Goal: Task Accomplishment & Management: Manage account settings

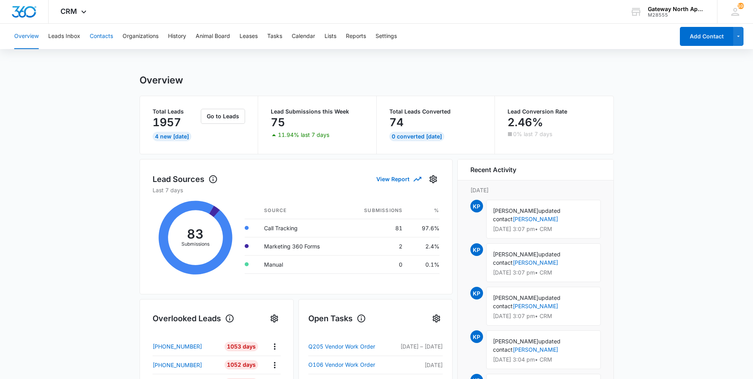
click at [98, 36] on button "Contacts" at bounding box center [101, 36] width 23 height 25
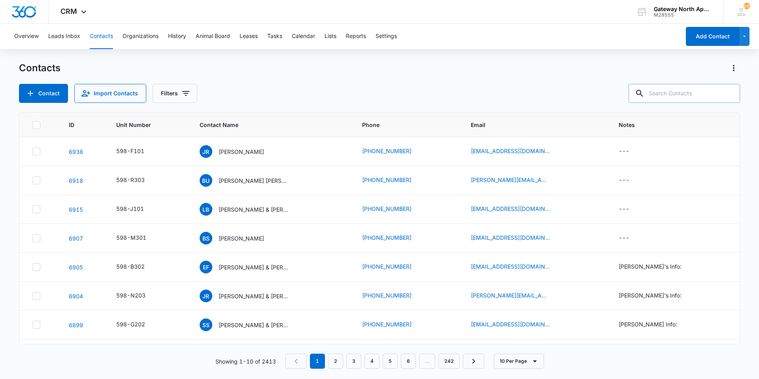
click at [703, 96] on input "text" at bounding box center [683, 93] width 111 height 19
type input "c102"
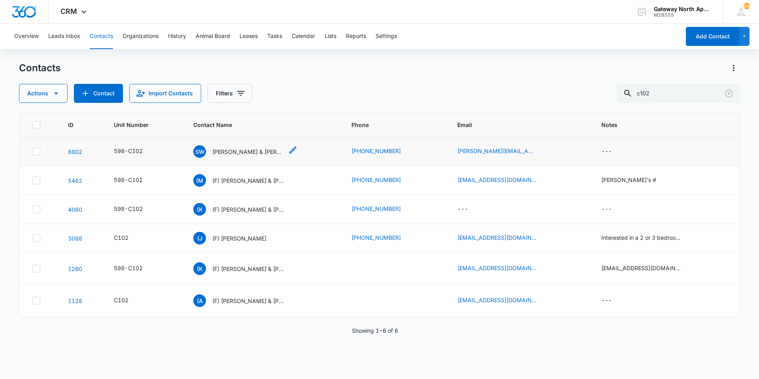
click at [255, 150] on p "[PERSON_NAME] & [PERSON_NAME]" at bounding box center [247, 151] width 71 height 8
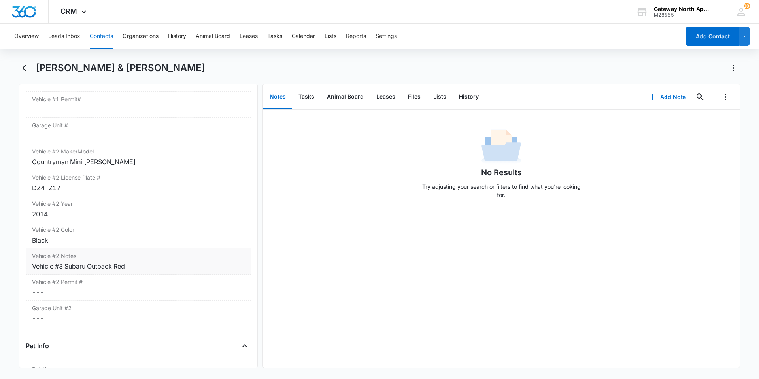
scroll to position [1541, 0]
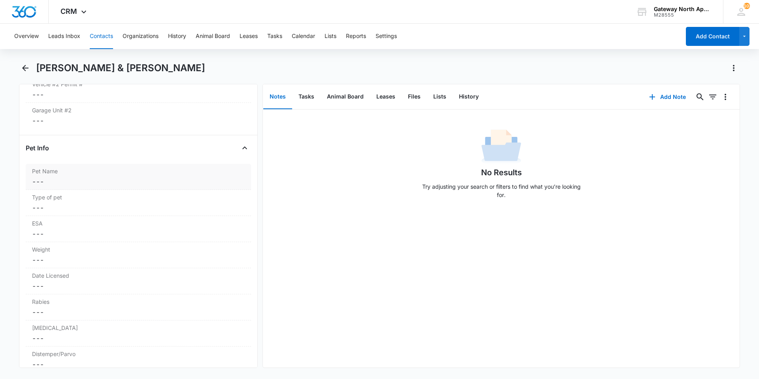
click at [80, 183] on dd "Cancel Save Changes ---" at bounding box center [138, 181] width 213 height 9
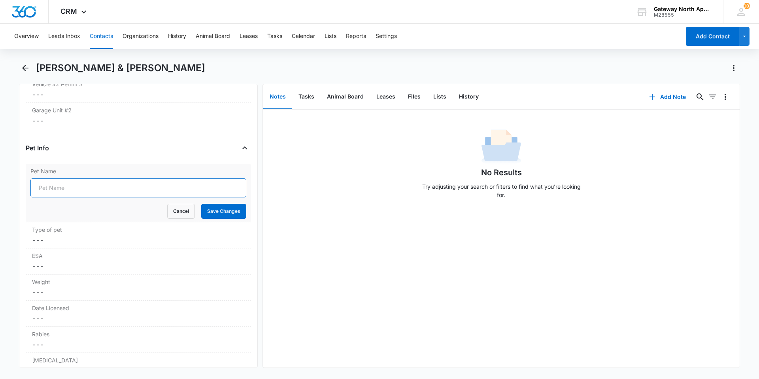
click at [102, 191] on input "Pet Name" at bounding box center [138, 187] width 216 height 19
type input "Theo"
click at [214, 213] on button "Save Changes" at bounding box center [223, 211] width 45 height 15
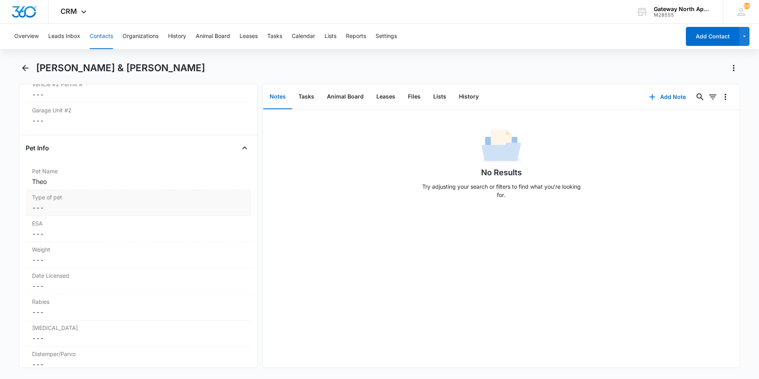
click at [77, 204] on dd "Cancel Save Changes ---" at bounding box center [138, 207] width 213 height 9
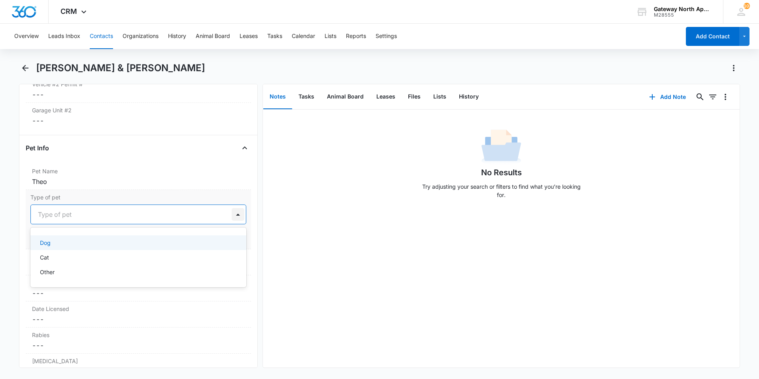
click at [234, 216] on div at bounding box center [238, 214] width 13 height 13
click at [127, 255] on div "Cat" at bounding box center [137, 257] width 195 height 8
click at [223, 240] on button "Save Changes" at bounding box center [223, 237] width 45 height 15
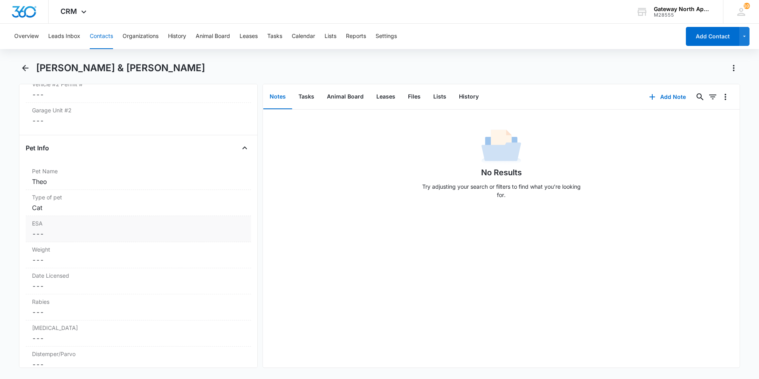
click at [85, 233] on dd "Cancel Save Changes ---" at bounding box center [138, 233] width 213 height 9
click at [234, 241] on div at bounding box center [238, 240] width 13 height 13
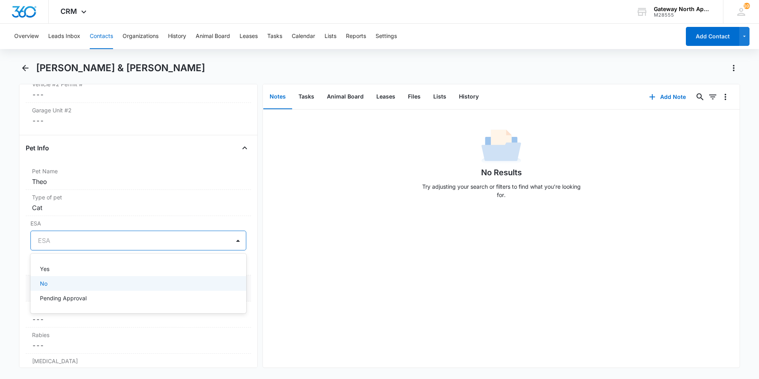
click at [117, 277] on div "No" at bounding box center [138, 283] width 216 height 15
click at [74, 293] on dd "Cancel Save Changes ---" at bounding box center [138, 292] width 213 height 9
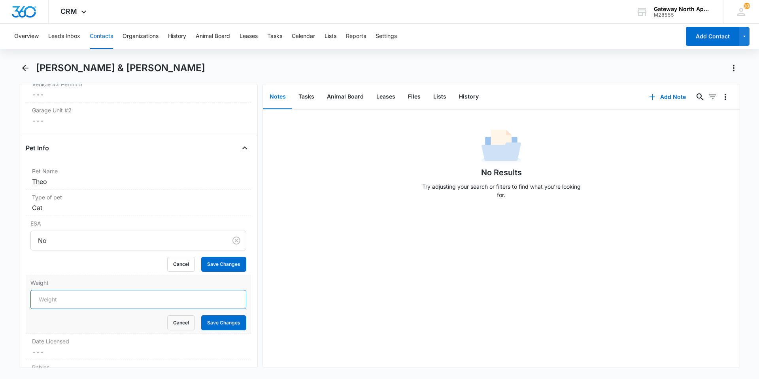
click at [77, 302] on input "Weight" at bounding box center [138, 299] width 216 height 19
type input "14lbs"
click at [219, 326] on button "Save Changes" at bounding box center [223, 322] width 45 height 15
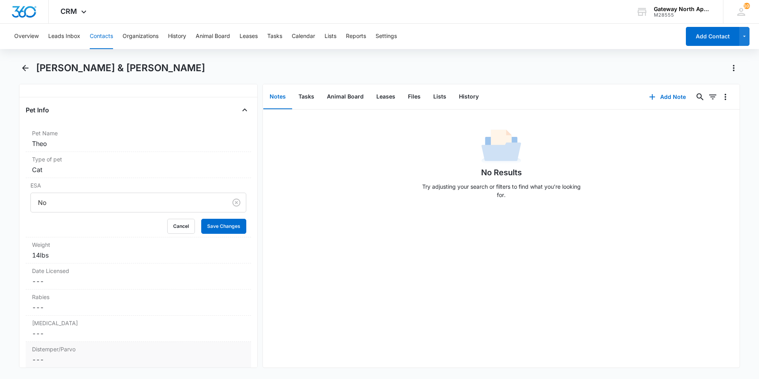
scroll to position [1620, 0]
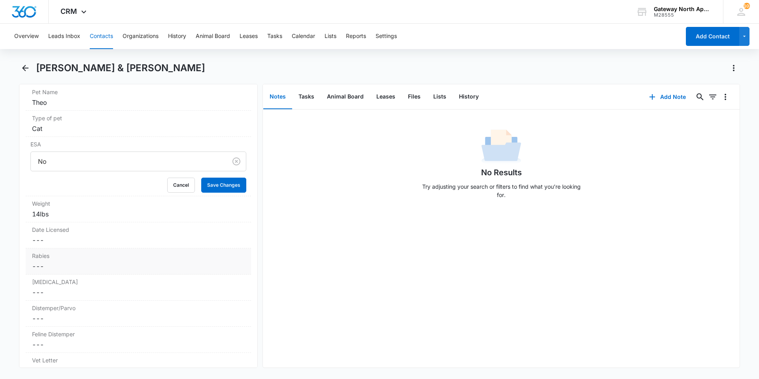
click at [63, 264] on dd "Cancel Save Changes ---" at bounding box center [138, 265] width 213 height 9
click at [90, 275] on div at bounding box center [67, 272] width 65 height 9
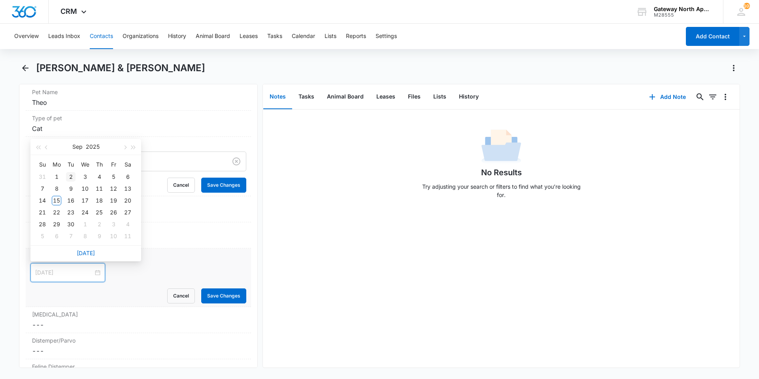
type input "[DATE]"
click at [38, 146] on span "button" at bounding box center [38, 147] width 4 height 4
click at [135, 148] on button "button" at bounding box center [133, 147] width 9 height 16
click at [45, 146] on button "button" at bounding box center [46, 147] width 9 height 16
click at [45, 145] on button "button" at bounding box center [46, 147] width 9 height 16
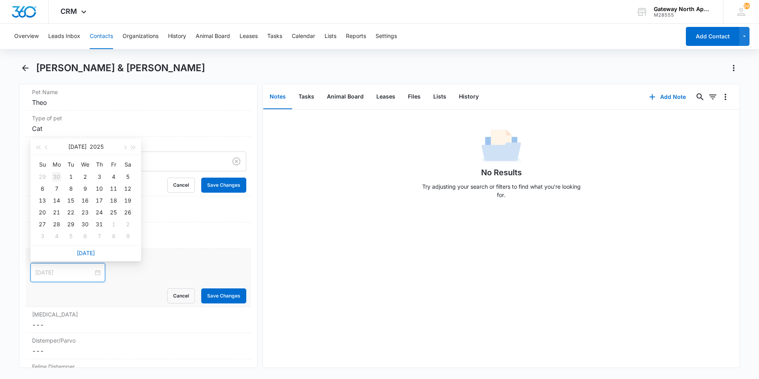
type input "[DATE]"
click at [73, 176] on div "1" at bounding box center [70, 176] width 9 height 9
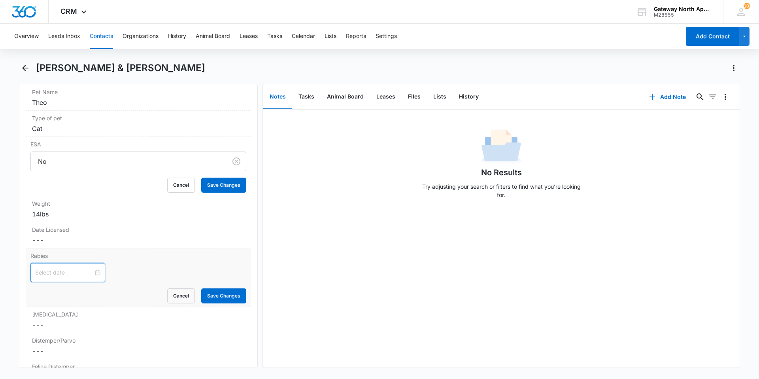
click at [92, 272] on div at bounding box center [67, 272] width 65 height 9
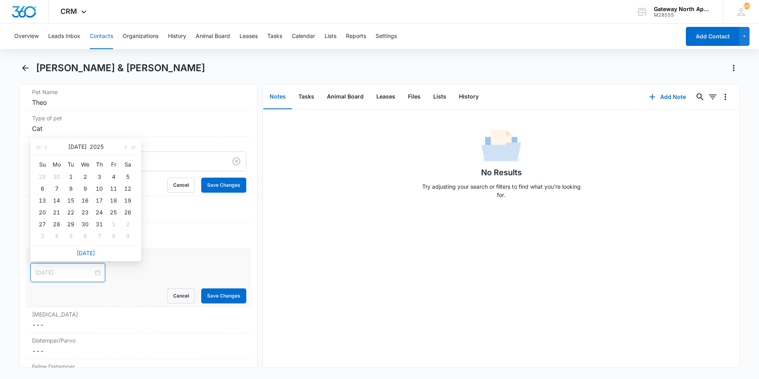
type input "[DATE]"
click at [134, 147] on span "button" at bounding box center [134, 147] width 4 height 4
type input "[DATE]"
click at [86, 176] on div "1" at bounding box center [84, 176] width 9 height 9
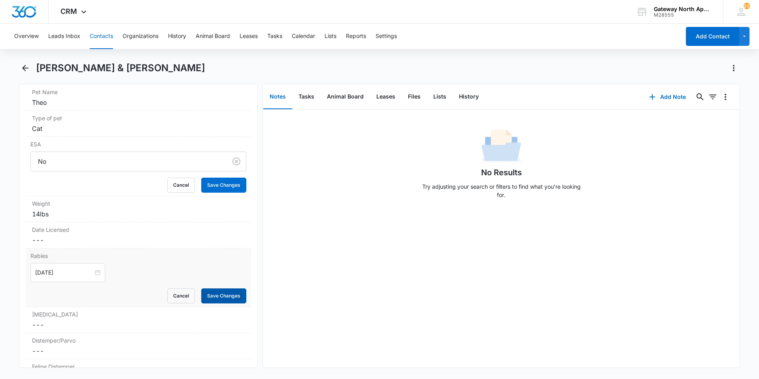
click at [210, 294] on button "Save Changes" at bounding box center [223, 295] width 45 height 15
click at [58, 314] on dd "Cancel Save Changes ---" at bounding box center [138, 317] width 213 height 9
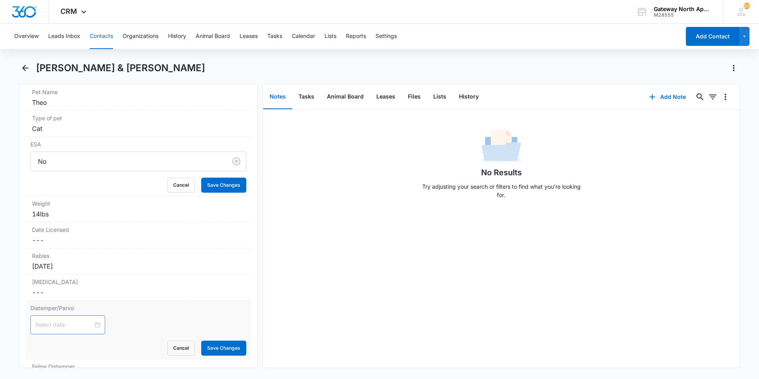
click at [90, 324] on div at bounding box center [67, 324] width 65 height 9
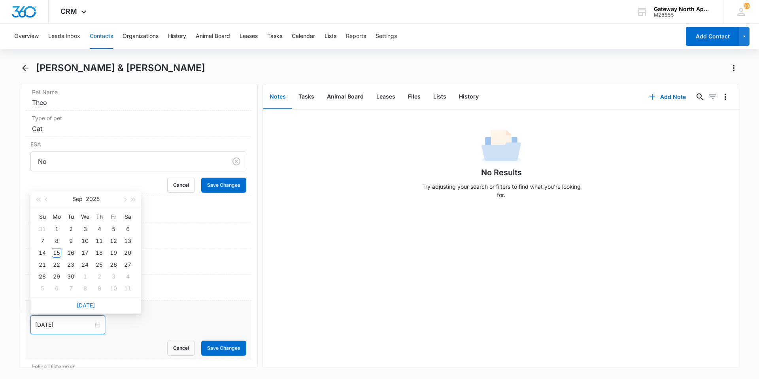
type input "[DATE]"
click at [46, 203] on button "button" at bounding box center [46, 199] width 9 height 16
click at [47, 202] on button "button" at bounding box center [46, 199] width 9 height 16
click at [134, 198] on span "button" at bounding box center [134, 200] width 4 height 4
type input "[DATE]"
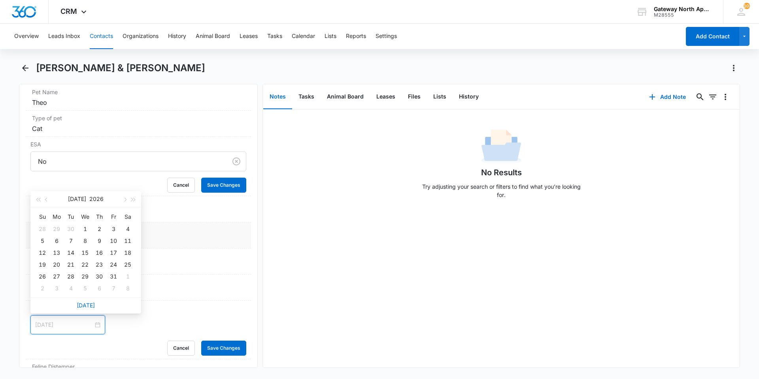
click at [83, 228] on div "1" at bounding box center [84, 228] width 9 height 9
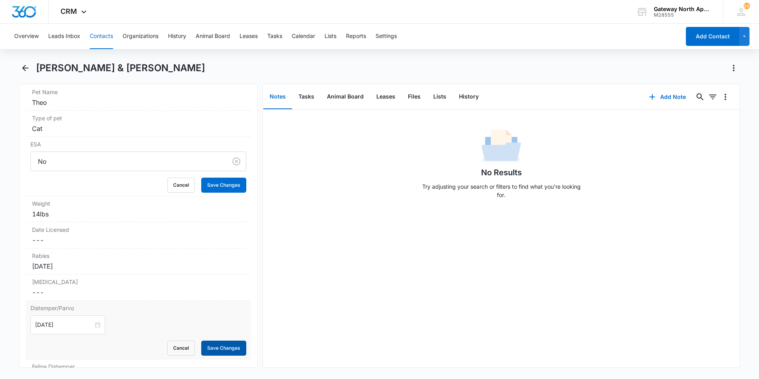
click at [213, 347] on button "Save Changes" at bounding box center [223, 347] width 45 height 15
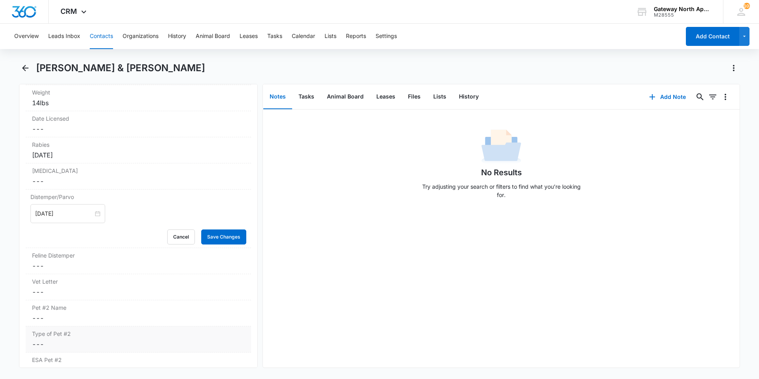
scroll to position [1739, 0]
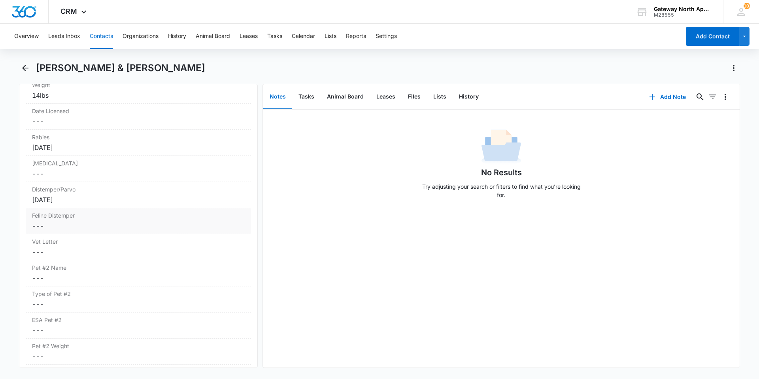
click at [66, 224] on dd "Cancel Save Changes ---" at bounding box center [138, 225] width 213 height 9
click at [94, 231] on div at bounding box center [67, 232] width 65 height 9
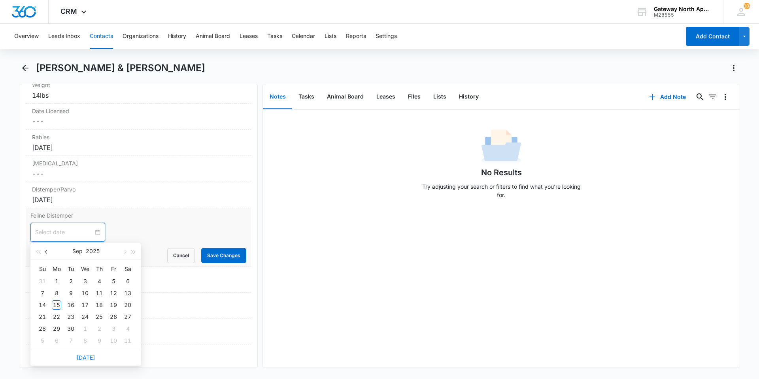
click at [48, 251] on span "button" at bounding box center [47, 252] width 4 height 4
click at [46, 251] on span "button" at bounding box center [47, 252] width 4 height 4
click at [132, 252] on span "button" at bounding box center [134, 252] width 4 height 4
type input "[DATE]"
click at [84, 279] on div "1" at bounding box center [84, 280] width 9 height 9
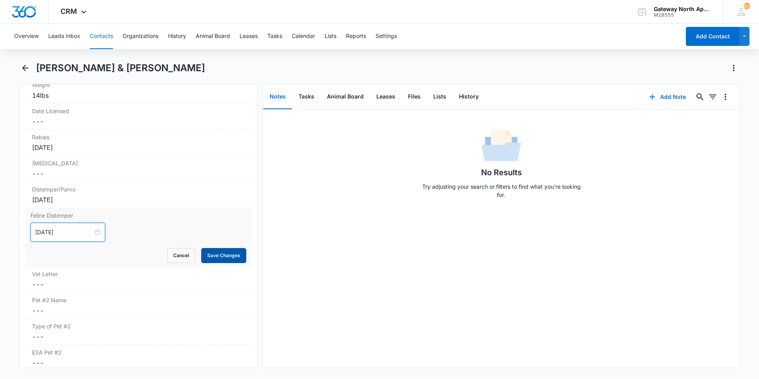
click at [215, 255] on button "Save Changes" at bounding box center [223, 255] width 45 height 15
click at [68, 202] on div "[DATE]" at bounding box center [138, 199] width 213 height 9
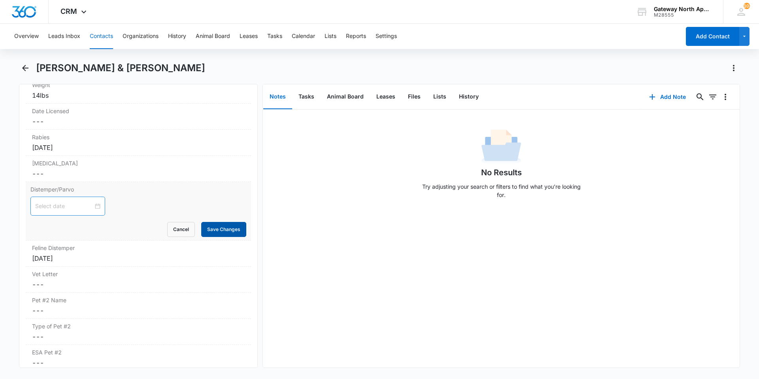
click at [222, 228] on button "Save Changes" at bounding box center [223, 229] width 45 height 15
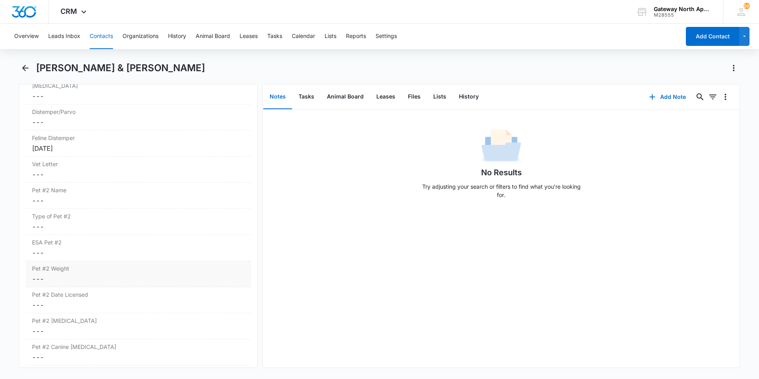
scroll to position [1818, 0]
click at [62, 193] on div "Pet #2 Name Cancel Save Changes ---" at bounding box center [138, 194] width 225 height 26
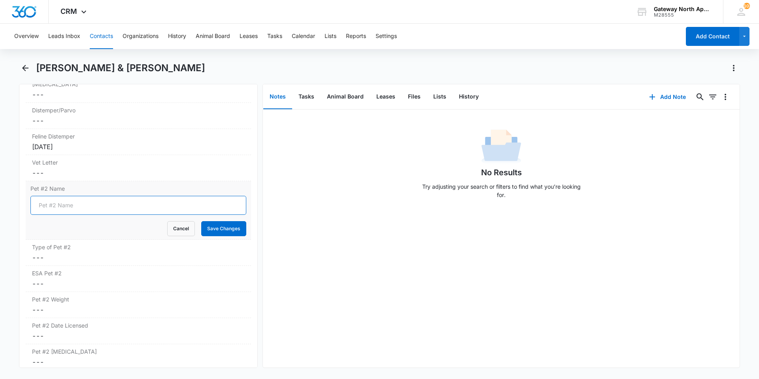
click at [66, 200] on input "Pet #2 Name" at bounding box center [138, 205] width 216 height 19
type input "a"
type input "Appa"
click at [214, 226] on button "Save Changes" at bounding box center [223, 228] width 45 height 15
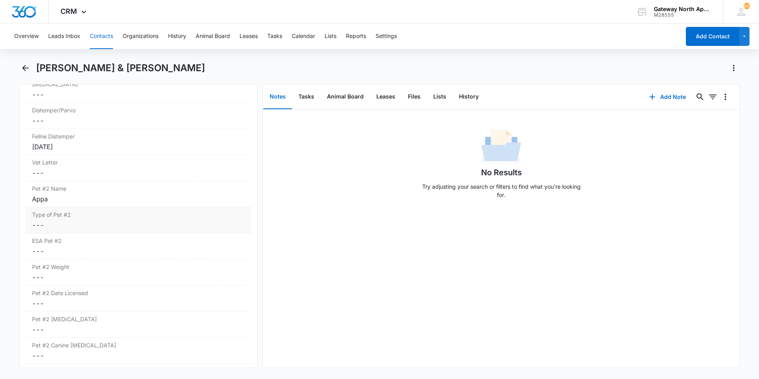
click at [77, 225] on dd "Cancel Save Changes ---" at bounding box center [138, 224] width 213 height 9
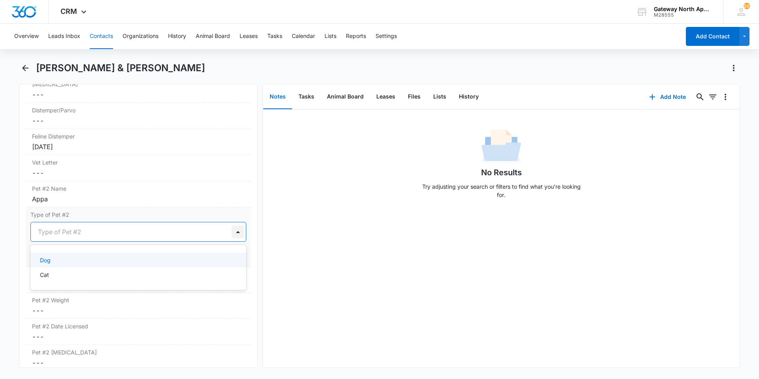
click at [234, 232] on div at bounding box center [238, 231] width 13 height 13
click at [137, 260] on div "Dog" at bounding box center [137, 260] width 195 height 8
click at [211, 257] on button "Save Changes" at bounding box center [223, 255] width 45 height 15
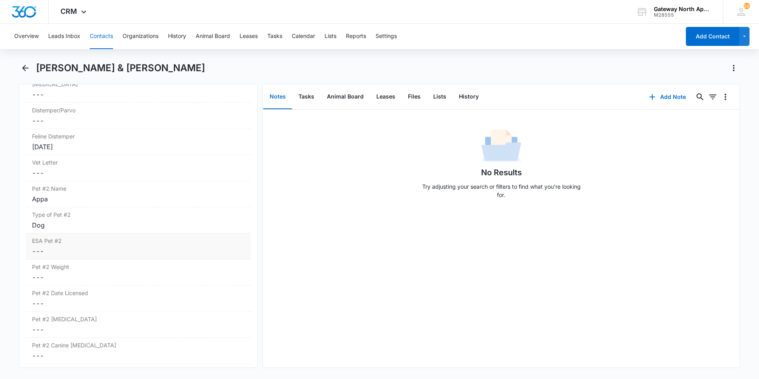
click at [70, 246] on div "ESA Pet #2 Cancel Save Changes ---" at bounding box center [138, 246] width 225 height 26
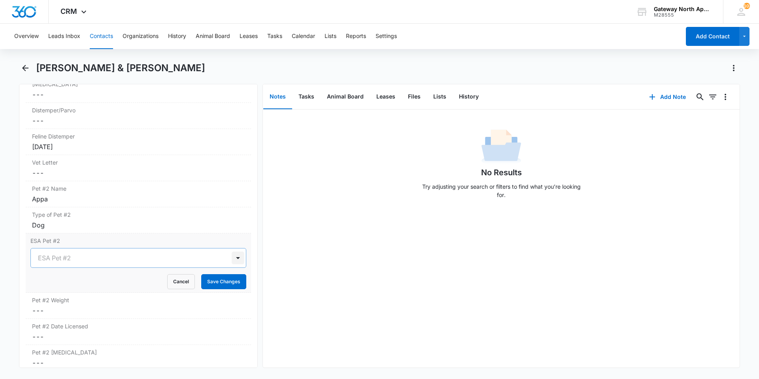
click at [232, 258] on div at bounding box center [238, 257] width 13 height 13
click at [136, 285] on div "Yes" at bounding box center [137, 286] width 195 height 8
click at [217, 281] on button "Save Changes" at bounding box center [223, 281] width 45 height 15
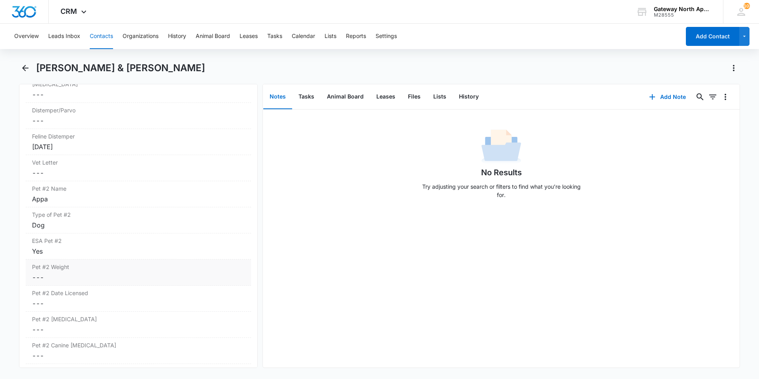
click at [90, 276] on dd "Cancel Save Changes ---" at bounding box center [138, 276] width 213 height 9
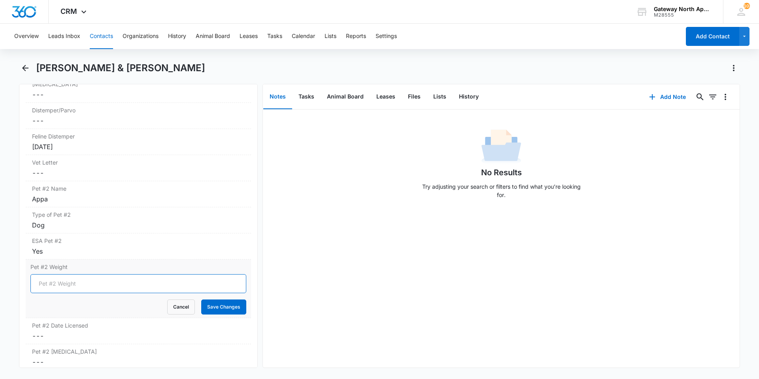
click at [113, 283] on input "Pet #2 Weight" at bounding box center [138, 283] width 216 height 19
click at [181, 307] on button "Cancel" at bounding box center [181, 306] width 28 height 15
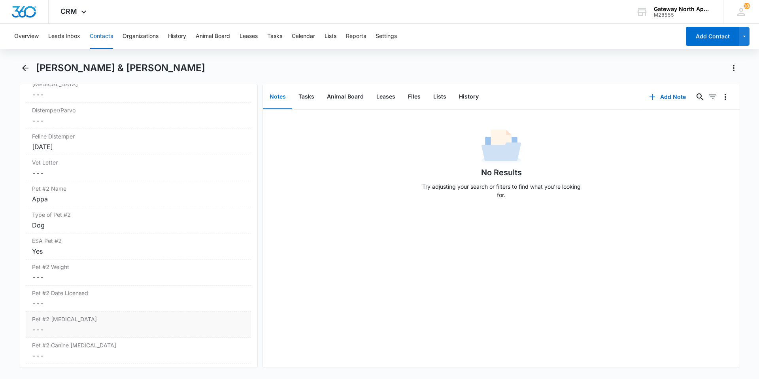
click at [70, 317] on label "Pet #2 [MEDICAL_DATA]" at bounding box center [138, 319] width 213 height 8
click at [91, 334] on div at bounding box center [67, 335] width 65 height 9
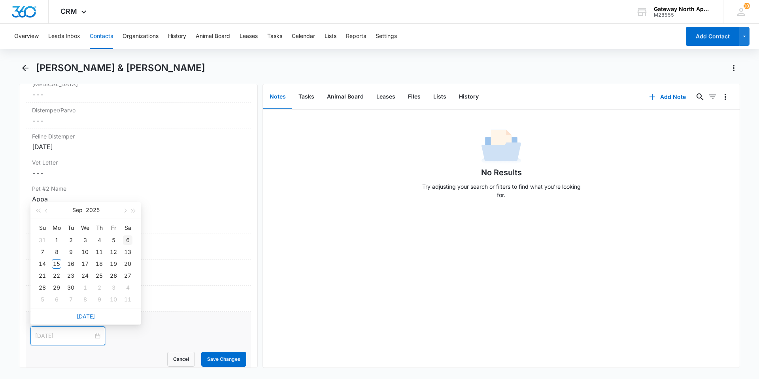
type input "[DATE]"
click at [47, 211] on button "button" at bounding box center [46, 210] width 9 height 16
click at [47, 211] on span "button" at bounding box center [47, 211] width 4 height 4
click at [133, 210] on span "button" at bounding box center [134, 211] width 4 height 4
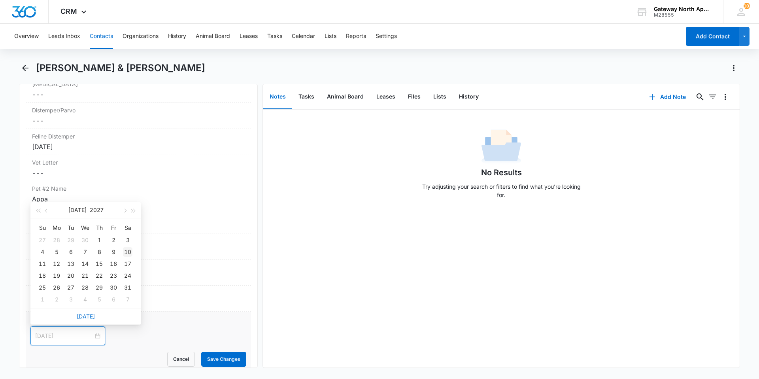
type input "[DATE]"
click at [123, 250] on div "10" at bounding box center [127, 251] width 9 height 9
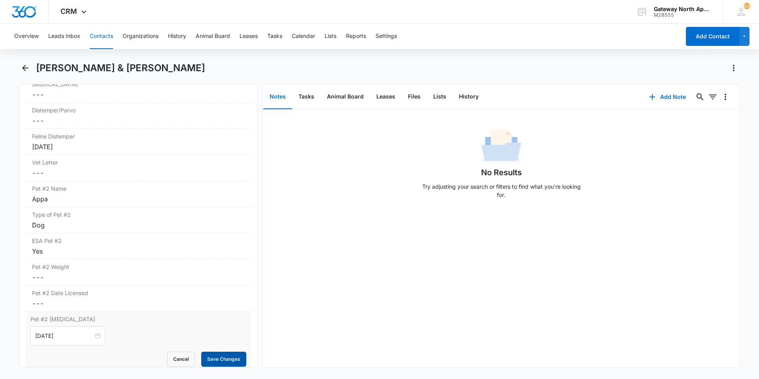
click at [222, 356] on button "Save Changes" at bounding box center [223, 358] width 45 height 15
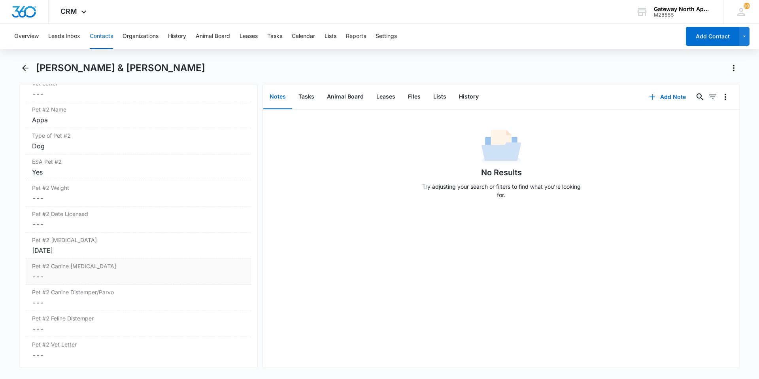
click at [72, 276] on dd "Cancel Save Changes ---" at bounding box center [138, 276] width 213 height 9
click at [92, 282] on div at bounding box center [67, 282] width 65 height 9
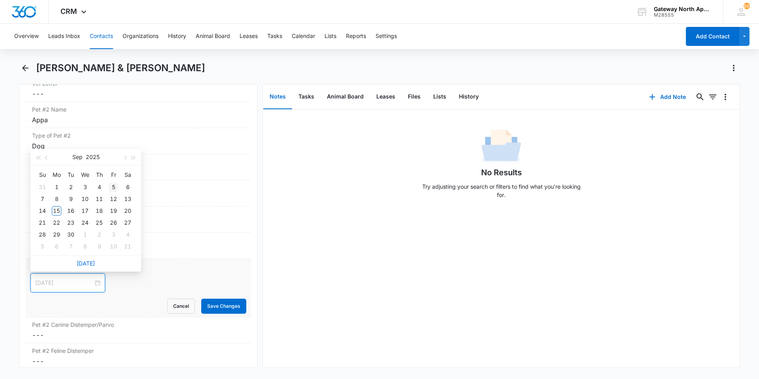
type input "[DATE]"
click at [46, 160] on button "button" at bounding box center [46, 157] width 9 height 16
click at [132, 156] on button "button" at bounding box center [133, 157] width 9 height 16
type input "[DATE]"
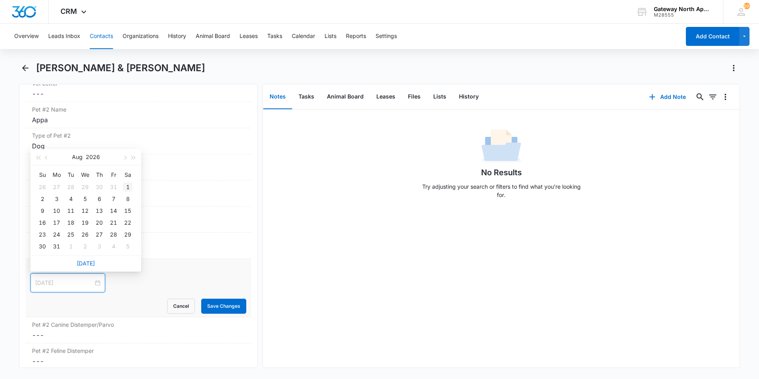
click at [128, 186] on div "1" at bounding box center [127, 186] width 9 height 9
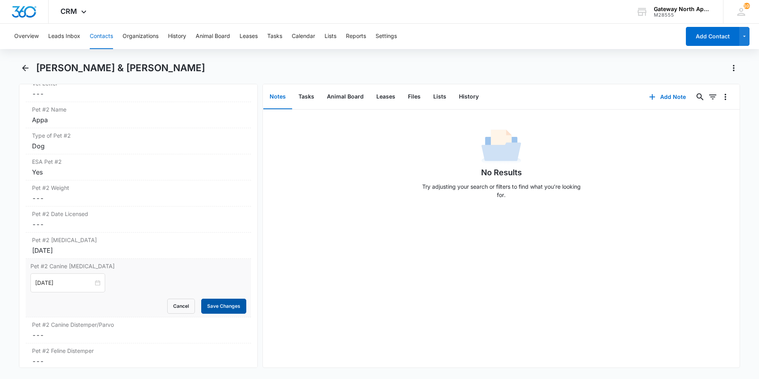
click at [218, 306] on button "Save Changes" at bounding box center [223, 305] width 45 height 15
click at [86, 299] on dd "Cancel Save Changes ---" at bounding box center [138, 302] width 213 height 9
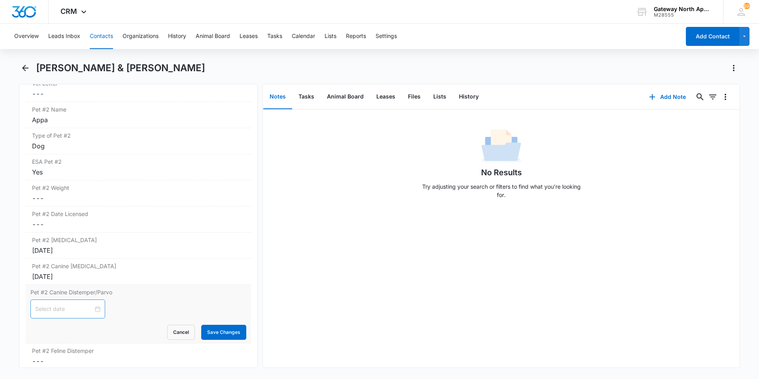
click at [93, 309] on div at bounding box center [67, 308] width 65 height 9
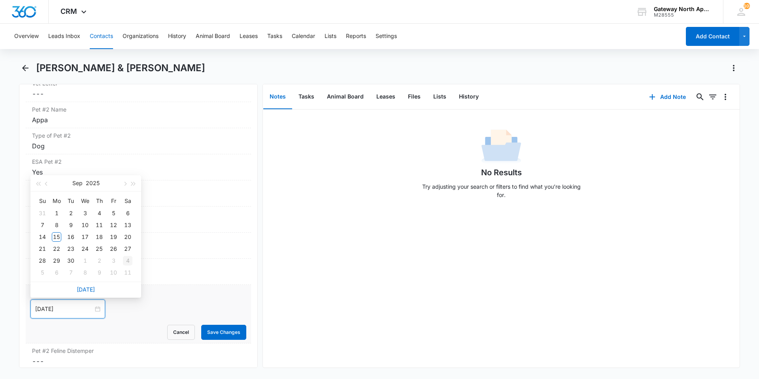
type input "[DATE]"
click at [47, 186] on button "button" at bounding box center [46, 183] width 9 height 16
click at [136, 183] on button "button" at bounding box center [133, 183] width 9 height 16
type input "[DATE]"
click at [55, 247] on div "17" at bounding box center [56, 248] width 9 height 9
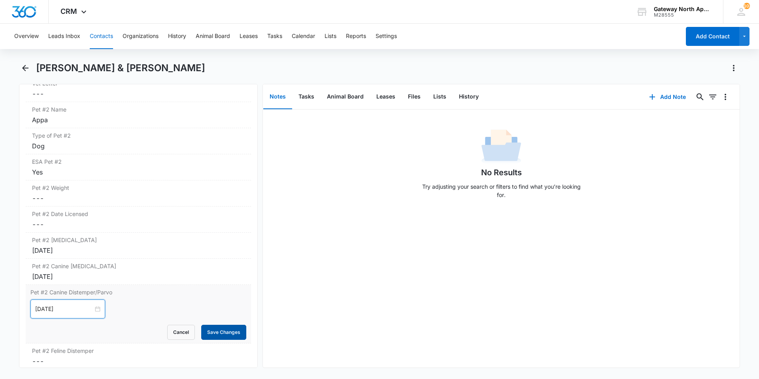
click at [215, 331] on button "Save Changes" at bounding box center [223, 331] width 45 height 15
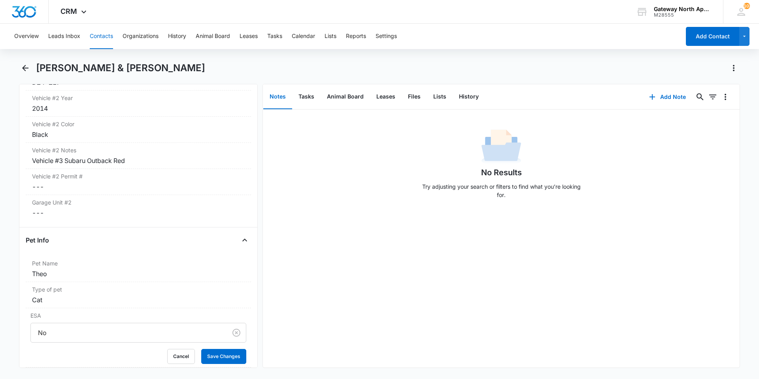
scroll to position [1423, 0]
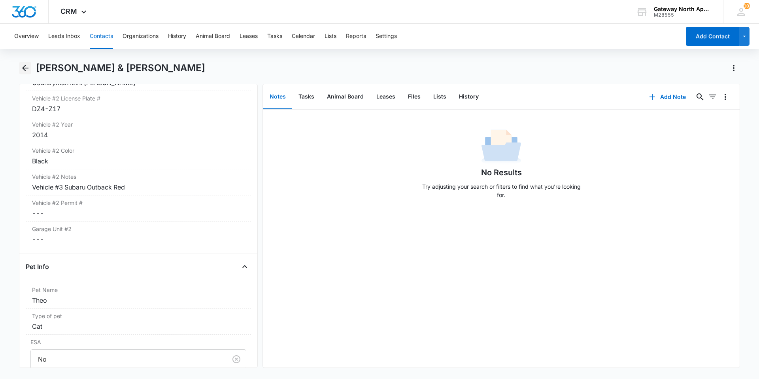
click at [28, 63] on icon "Back" at bounding box center [25, 67] width 9 height 9
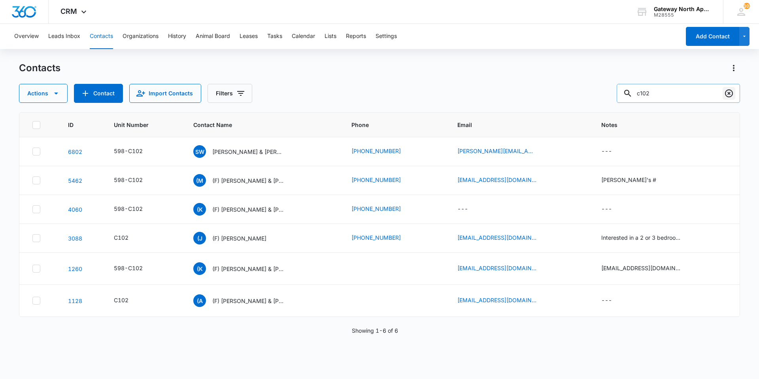
click at [730, 98] on button "Clear" at bounding box center [728, 93] width 13 height 13
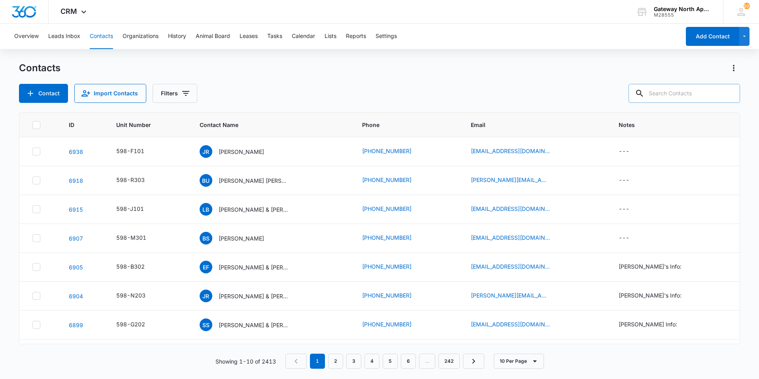
click at [703, 94] on input "text" at bounding box center [683, 93] width 111 height 19
type input "b302"
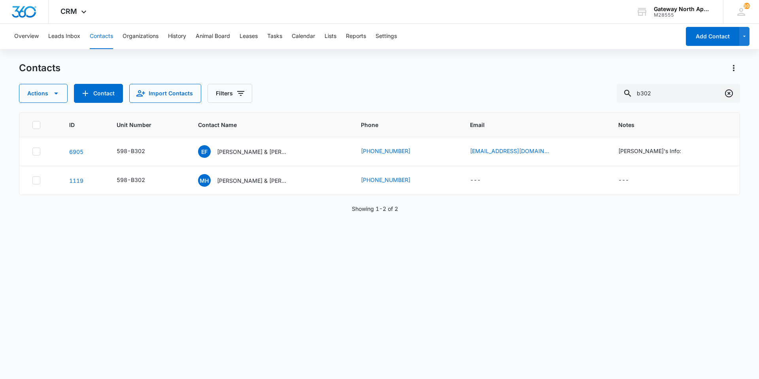
click at [728, 94] on icon "Clear" at bounding box center [729, 93] width 8 height 8
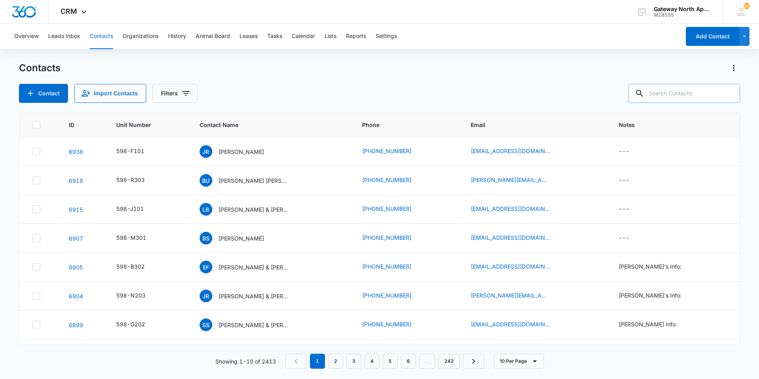
click at [705, 94] on input "text" at bounding box center [683, 93] width 111 height 19
type input "piggy"
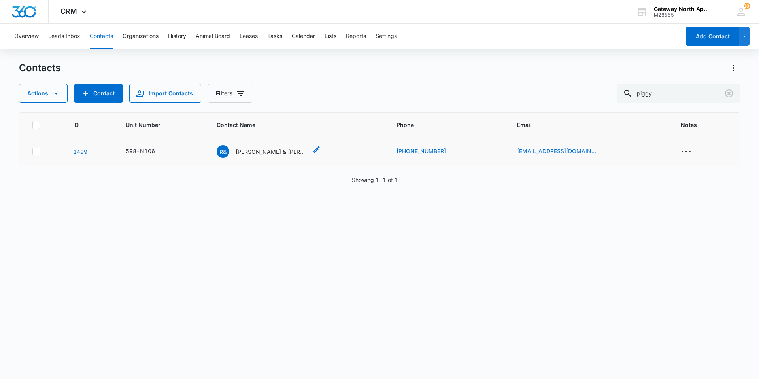
click at [261, 151] on p "[PERSON_NAME] & [PERSON_NAME]" at bounding box center [271, 151] width 71 height 8
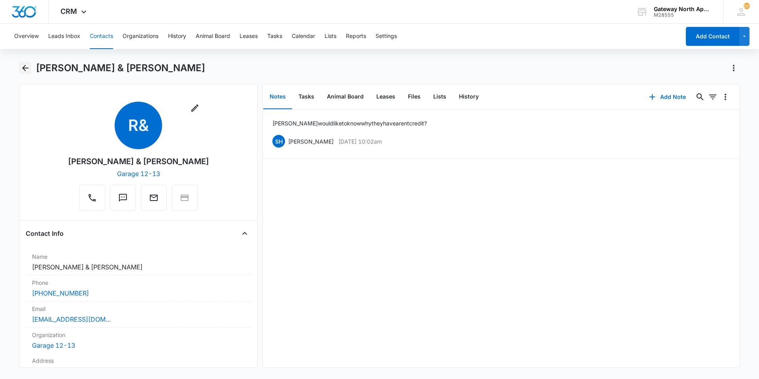
click at [30, 66] on button "Back" at bounding box center [25, 68] width 12 height 13
